Goal: Information Seeking & Learning: Check status

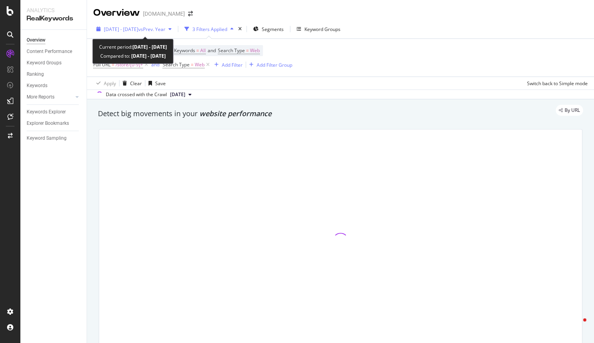
click at [138, 29] on span "[DATE] - [DATE]" at bounding box center [121, 29] width 34 height 7
